Goal: Information Seeking & Learning: Learn about a topic

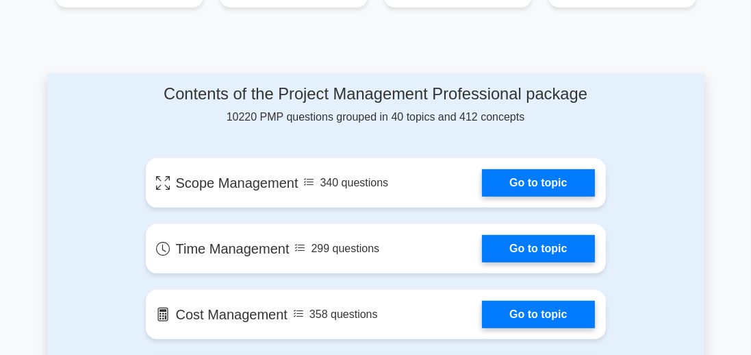
scroll to position [693, 0]
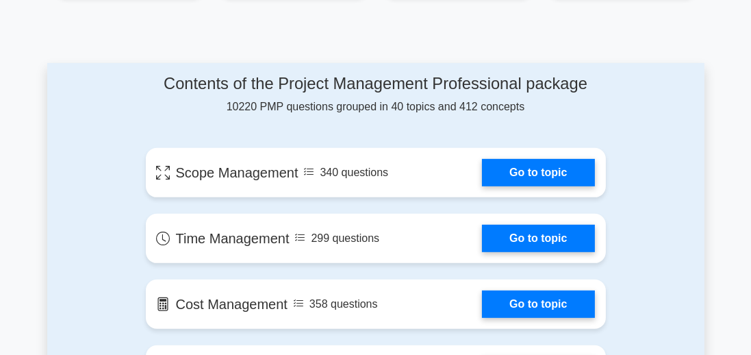
click at [571, 175] on link "Go to topic" at bounding box center [538, 172] width 112 height 27
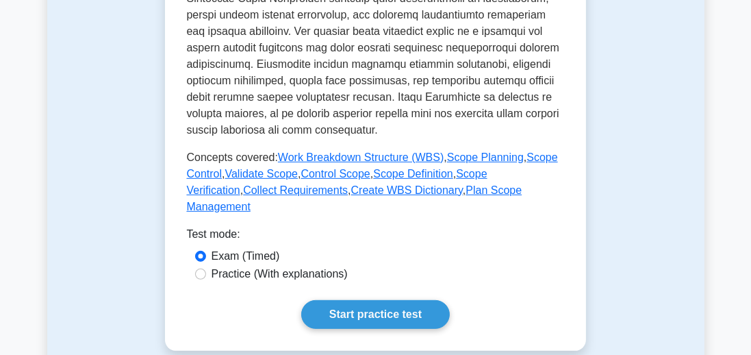
scroll to position [631, 0]
click at [413, 300] on link "Start practice test" at bounding box center [375, 314] width 149 height 29
click at [327, 266] on label "Practice (With explanations)" at bounding box center [279, 274] width 136 height 16
click at [206, 269] on input "Practice (With explanations)" at bounding box center [200, 274] width 11 height 11
radio input "true"
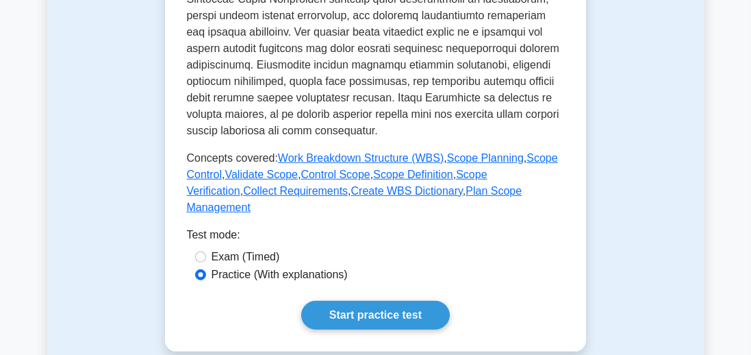
click at [427, 300] on link "Start practice test" at bounding box center [375, 314] width 149 height 29
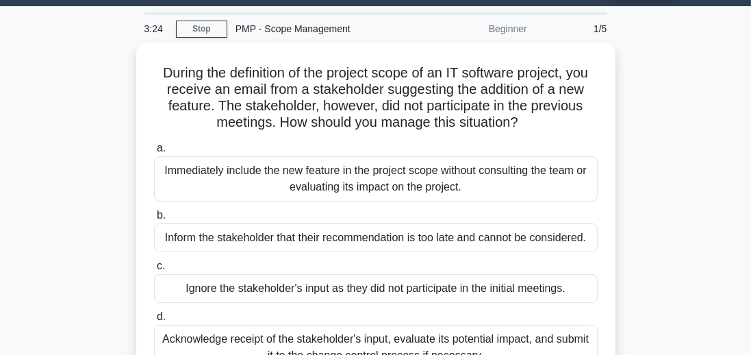
scroll to position [35, 0]
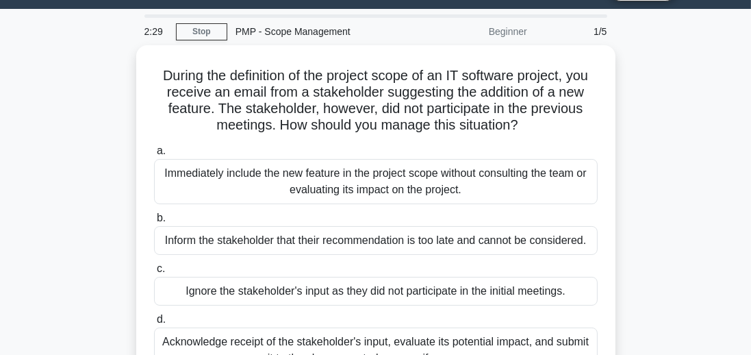
click at [633, 234] on div "During the definition of the project scope of an IT software project, you recei…" at bounding box center [375, 226] width 657 height 363
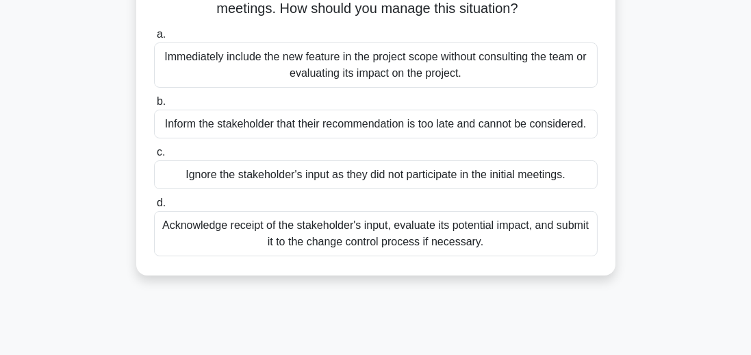
scroll to position [153, 0]
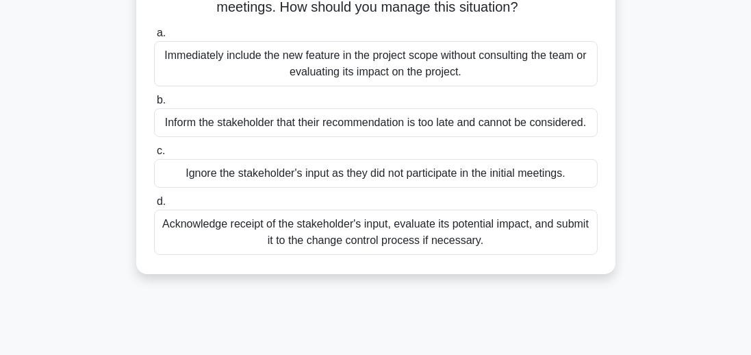
click at [362, 235] on div "Acknowledge receipt of the stakeholder's input, evaluate its potential impact, …" at bounding box center [375, 231] width 443 height 45
click at [154, 206] on input "d. Acknowledge receipt of the stakeholder's input, evaluate its potential impac…" at bounding box center [154, 201] width 0 height 9
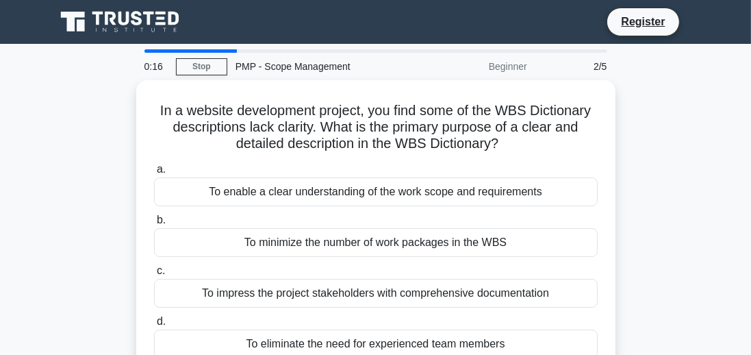
scroll to position [0, 0]
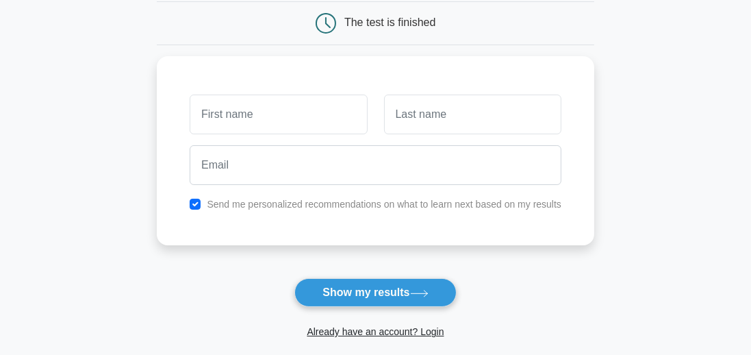
scroll to position [130, 0]
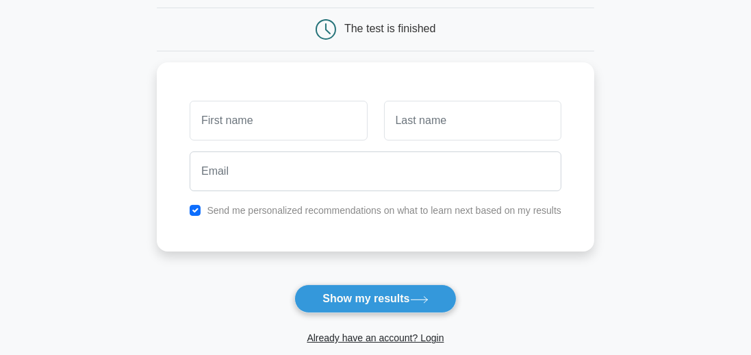
click at [426, 300] on icon at bounding box center [419, 300] width 18 height 8
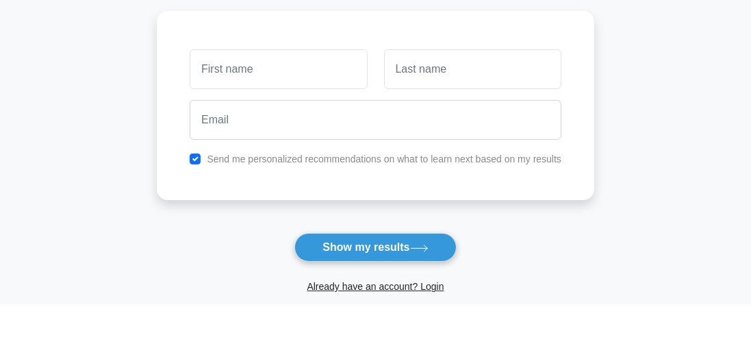
click at [689, 129] on main "Wait, there is more! Continue to see your result The test is finished and the" at bounding box center [375, 160] width 751 height 492
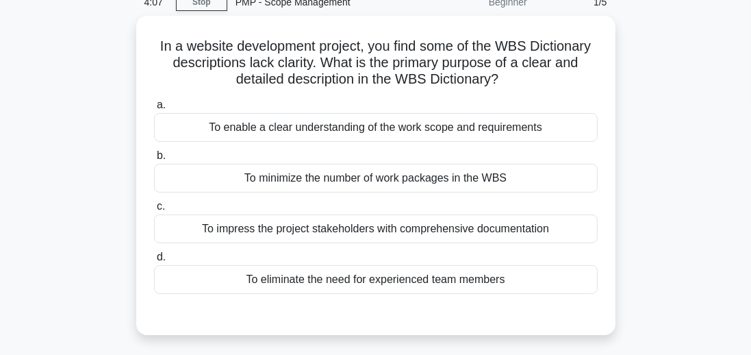
scroll to position [64, 0]
click at [560, 177] on div "To minimize the number of work packages in the WBS" at bounding box center [375, 178] width 443 height 29
click at [154, 160] on input "b. To minimize the number of work packages in the WBS" at bounding box center [154, 155] width 0 height 9
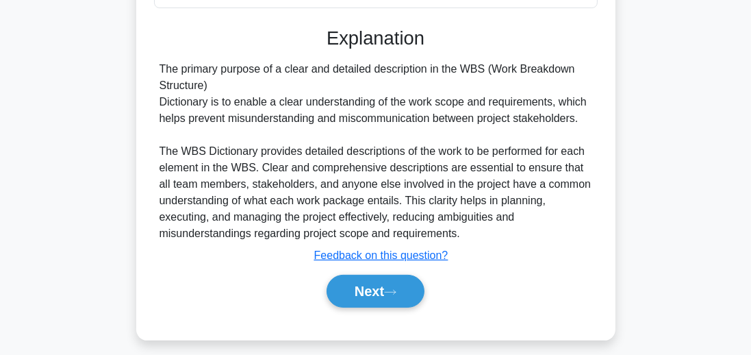
scroll to position [345, 0]
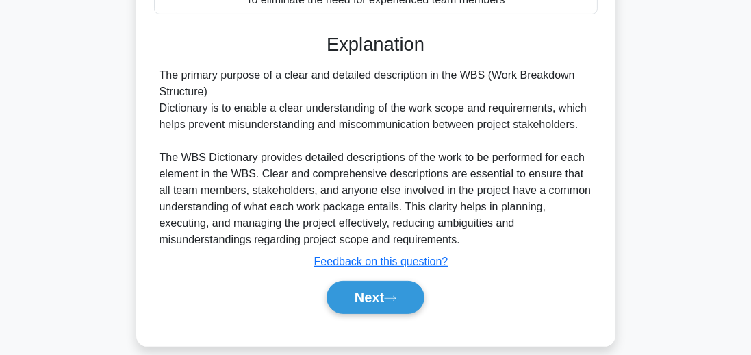
click at [417, 294] on button "Next" at bounding box center [375, 297] width 98 height 33
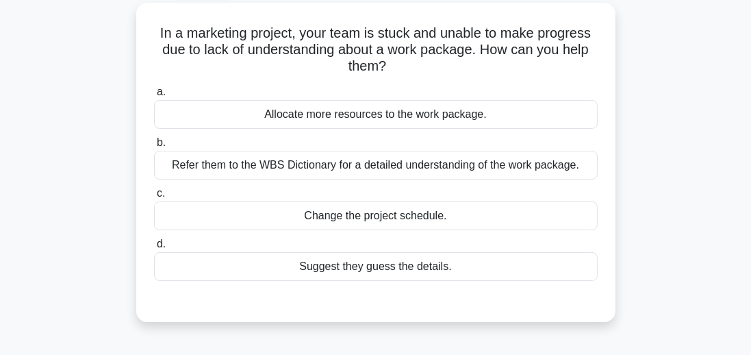
scroll to position [79, 0]
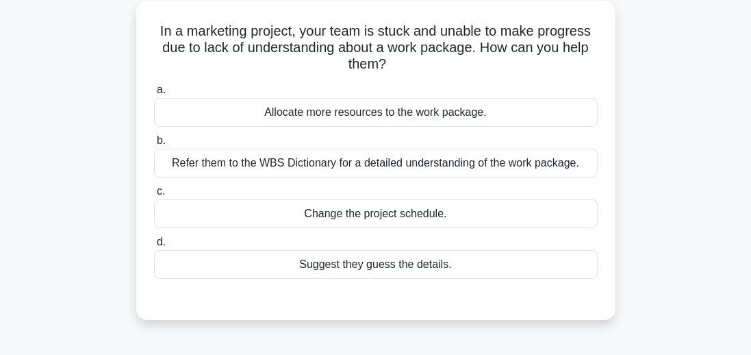
click at [558, 270] on div "Suggest they guess the details." at bounding box center [375, 264] width 443 height 29
click at [154, 246] on input "d. Suggest they guess the details." at bounding box center [154, 241] width 0 height 9
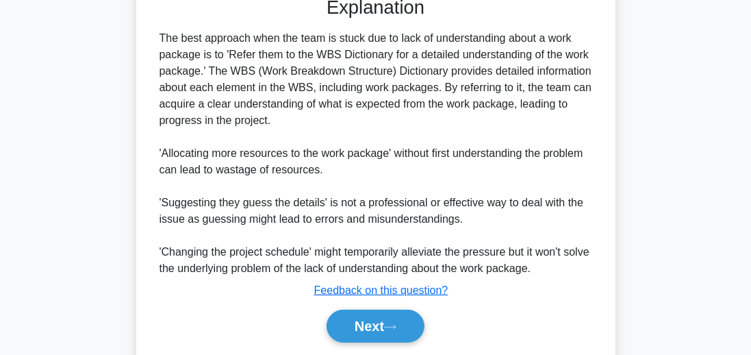
scroll to position [383, 0]
click at [396, 322] on icon at bounding box center [390, 326] width 12 height 8
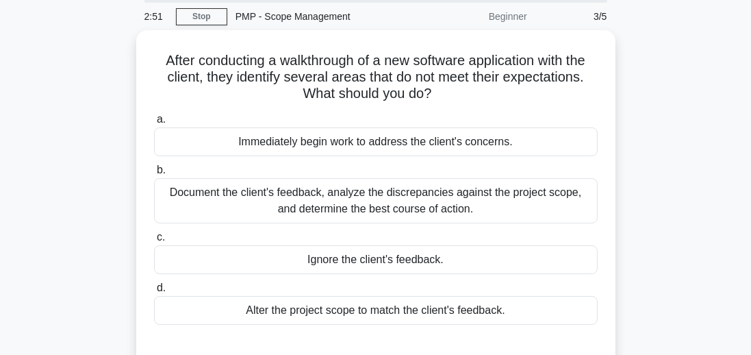
scroll to position [0, 0]
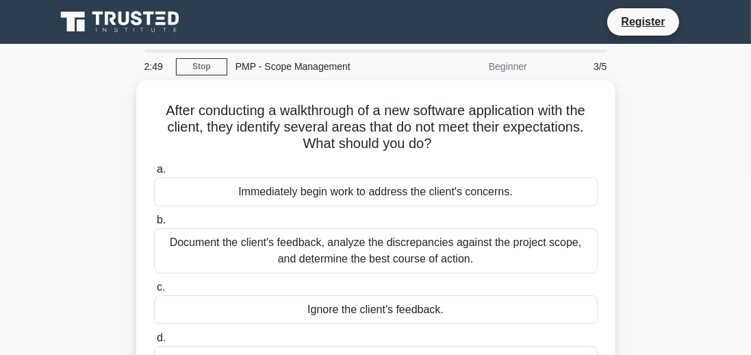
click at [210, 71] on link "Stop" at bounding box center [201, 66] width 51 height 17
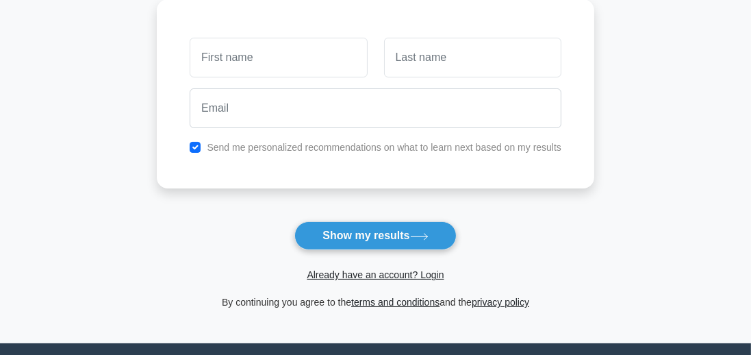
scroll to position [188, 0]
